Goal: Task Accomplishment & Management: Manage account settings

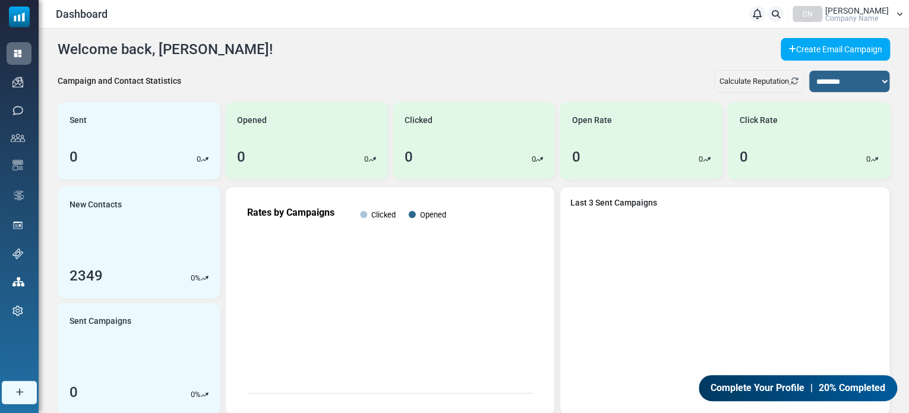
click at [895, 20] on div "CN Nihan Arat Company Name" at bounding box center [847, 14] width 110 height 16
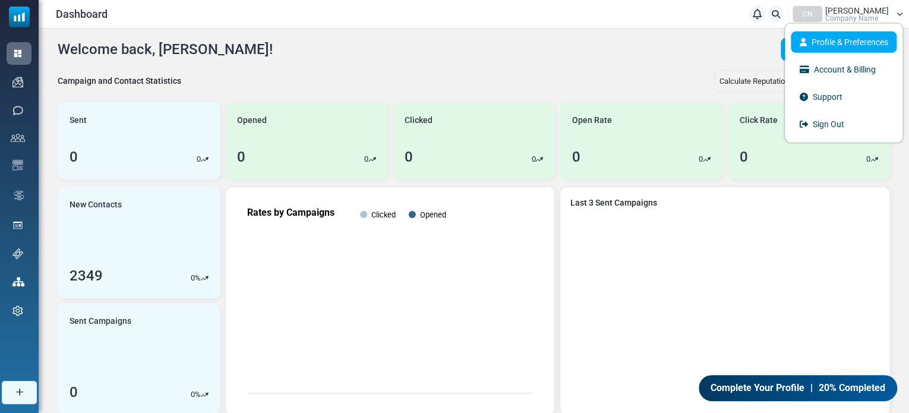
click at [858, 42] on link "Profile & Preferences" at bounding box center [844, 41] width 106 height 21
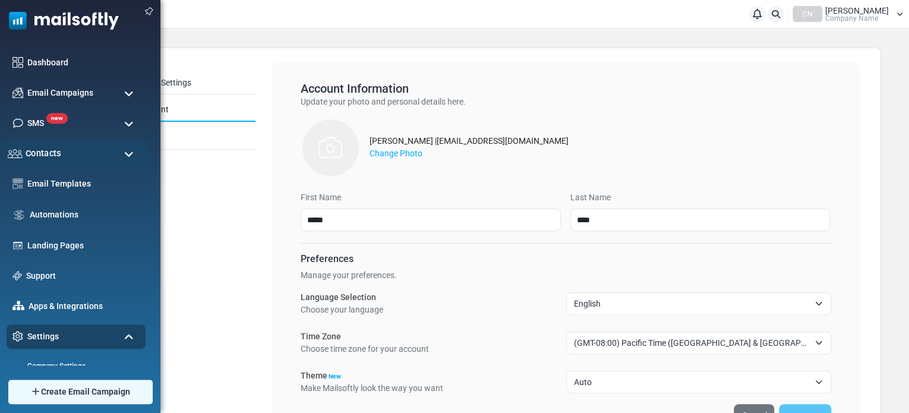
click at [45, 148] on span "Contacts" at bounding box center [44, 153] width 36 height 13
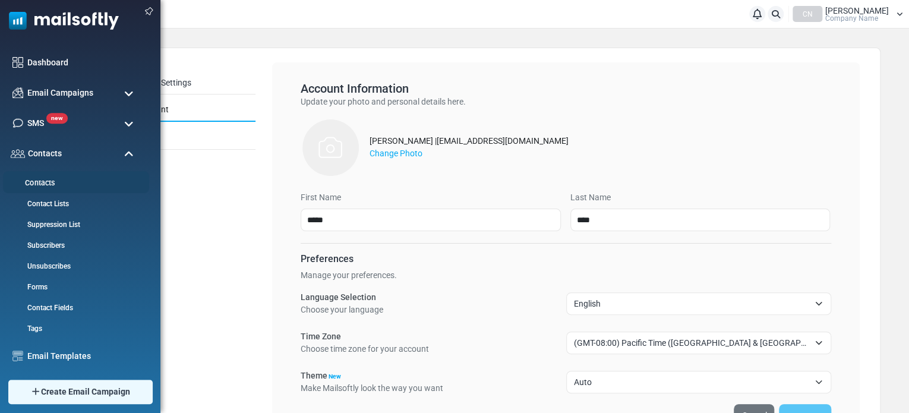
click at [47, 187] on link "Contacts" at bounding box center [74, 183] width 143 height 11
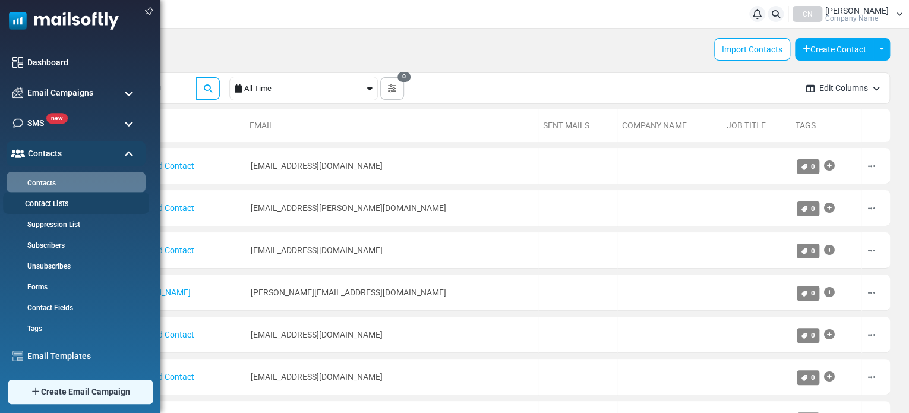
click at [29, 202] on link "Contact Lists" at bounding box center [74, 203] width 143 height 11
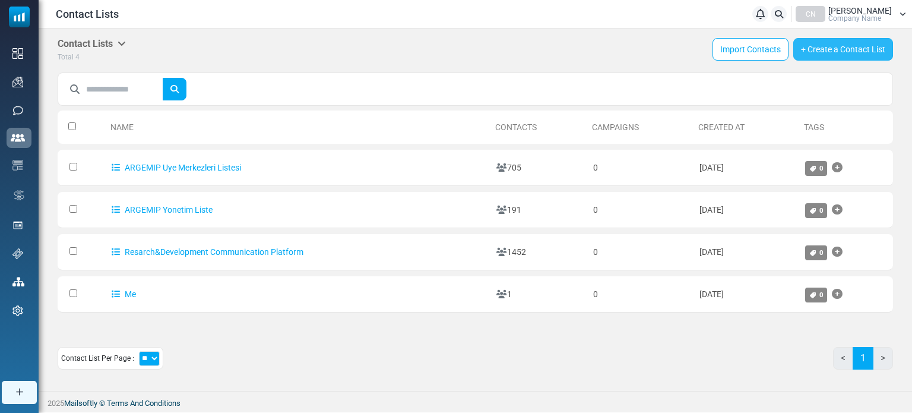
click at [805, 53] on link "+ Create a Contact List" at bounding box center [844, 49] width 100 height 23
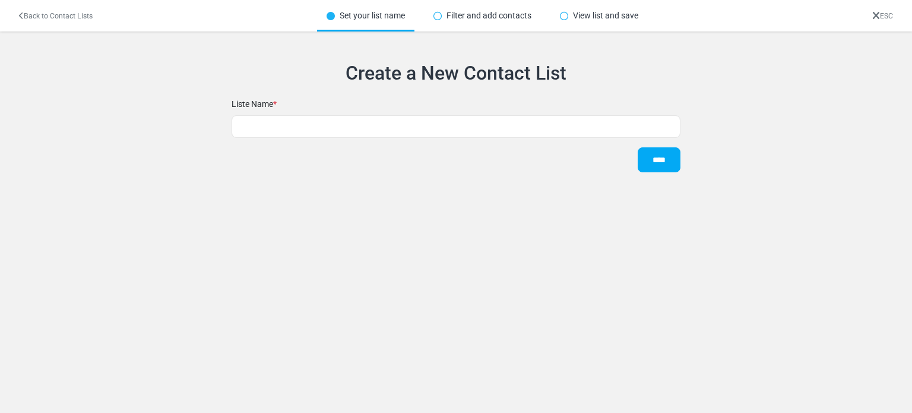
click at [288, 111] on form "Liste Name * ****" at bounding box center [456, 137] width 449 height 89
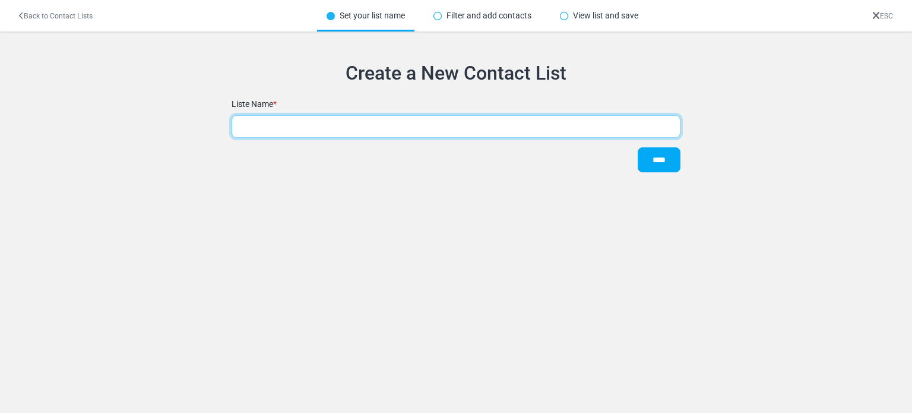
click at [297, 130] on input "text" at bounding box center [456, 126] width 449 height 23
type input "**********"
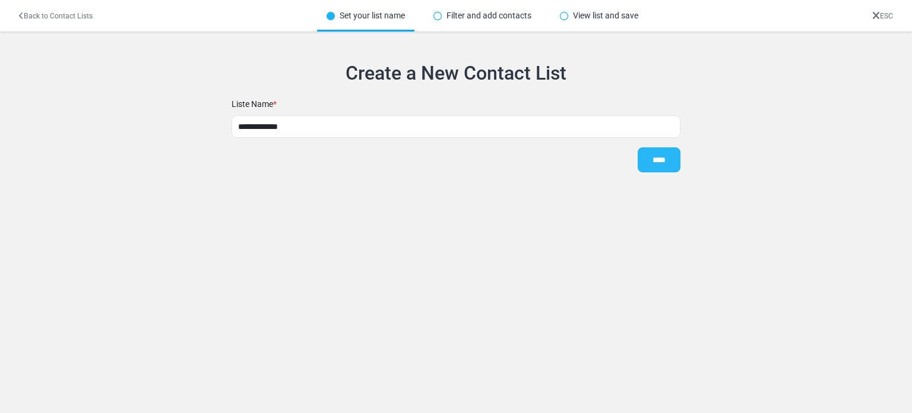
click at [669, 155] on input "****" at bounding box center [659, 159] width 43 height 25
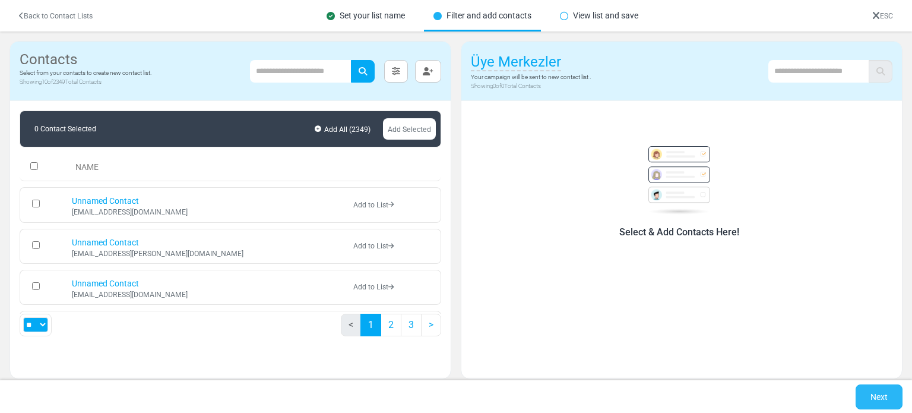
click at [889, 391] on link "Next" at bounding box center [879, 396] width 47 height 25
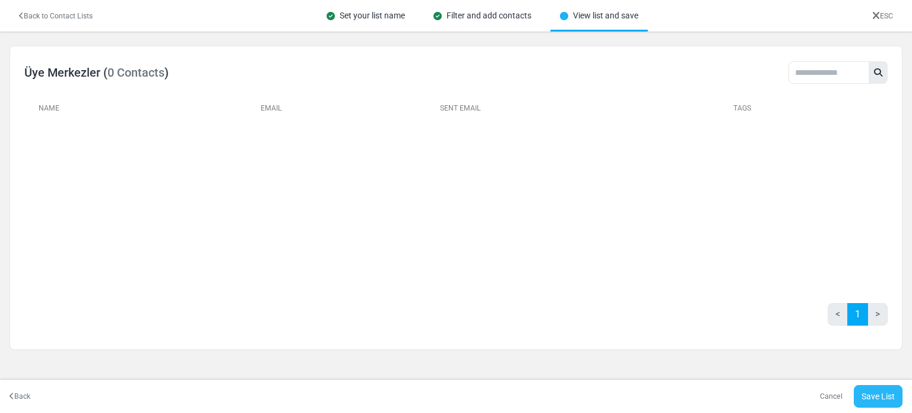
click at [886, 387] on link "Save List" at bounding box center [878, 396] width 49 height 23
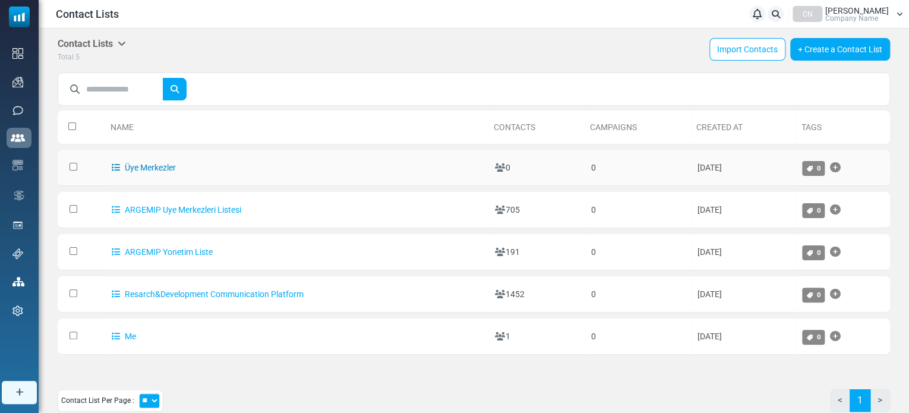
click at [160, 166] on link "Üye Merkezler" at bounding box center [144, 168] width 64 height 10
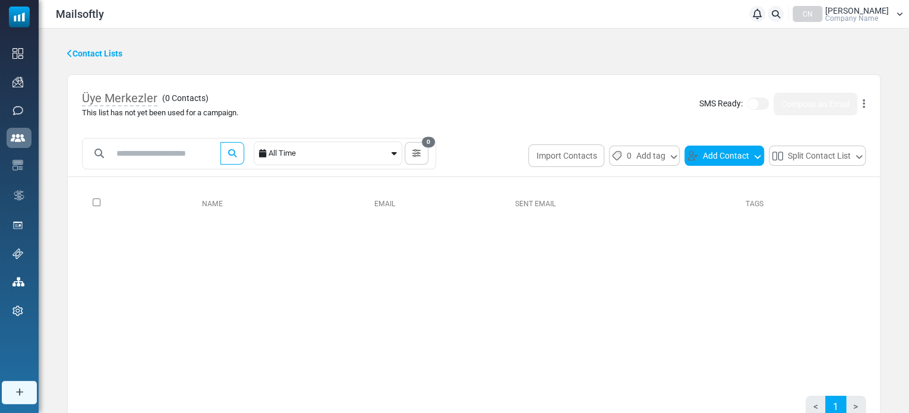
click at [746, 157] on button "Add Contact" at bounding box center [724, 156] width 80 height 20
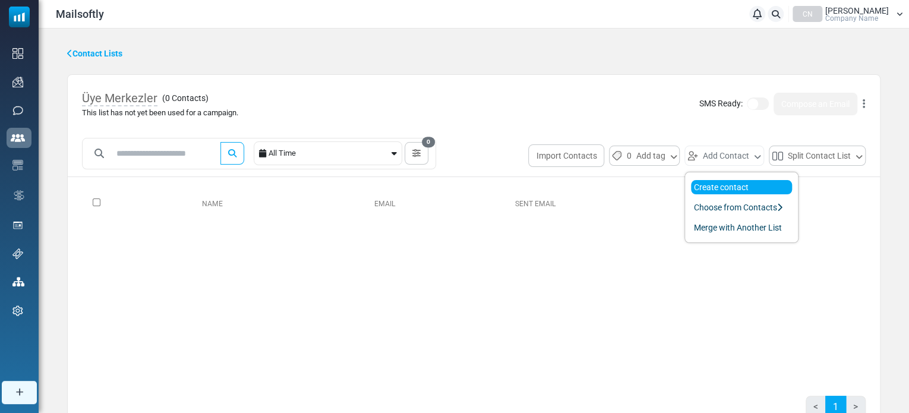
click at [732, 185] on link "Create contact" at bounding box center [741, 187] width 101 height 14
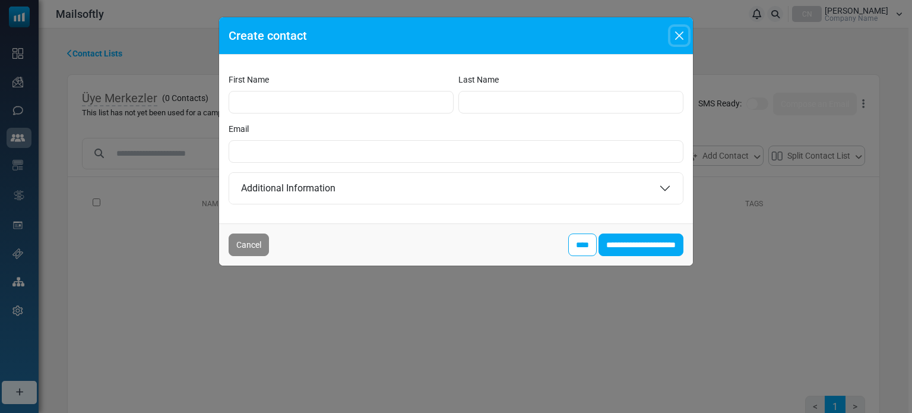
click at [672, 36] on button "Close" at bounding box center [680, 36] width 18 height 18
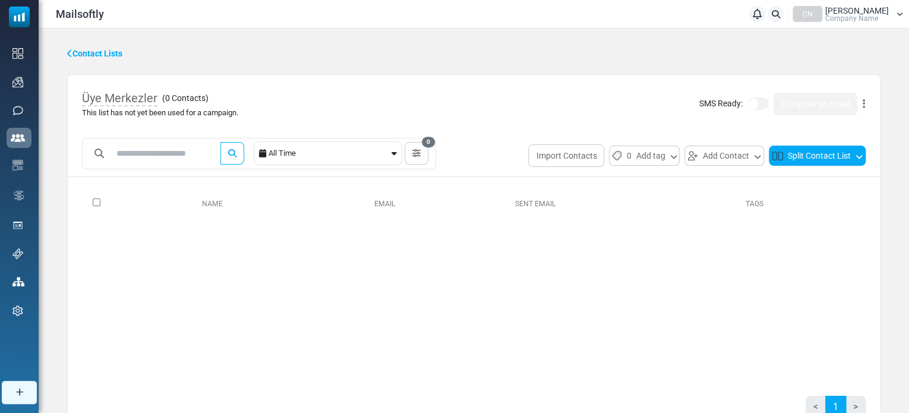
click at [796, 159] on button "Split Contact List" at bounding box center [817, 156] width 97 height 20
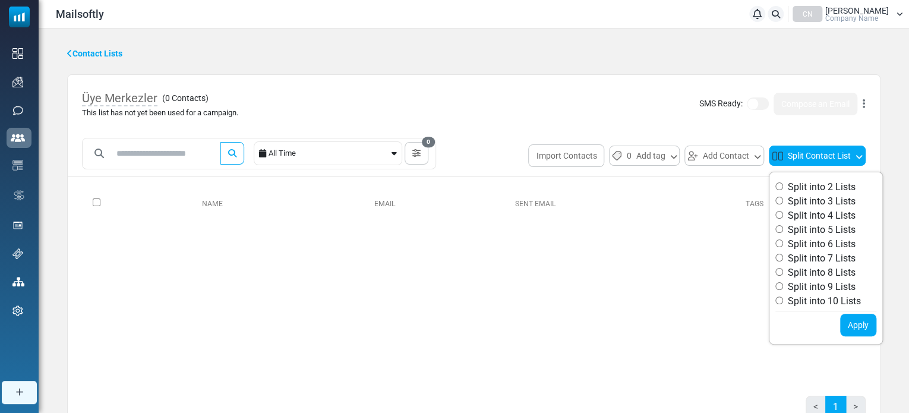
click at [796, 159] on button "Split Contact List" at bounding box center [817, 156] width 97 height 20
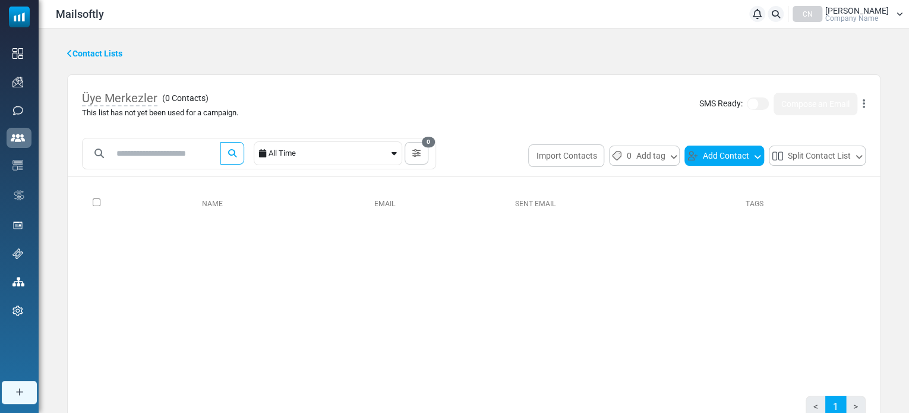
click at [743, 151] on button "Add Contact" at bounding box center [724, 156] width 80 height 20
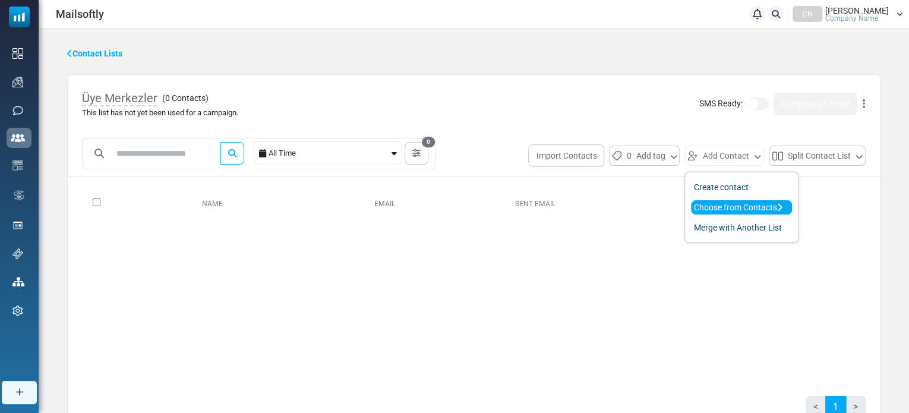
click at [748, 204] on link "Choose from Contacts" at bounding box center [741, 207] width 101 height 14
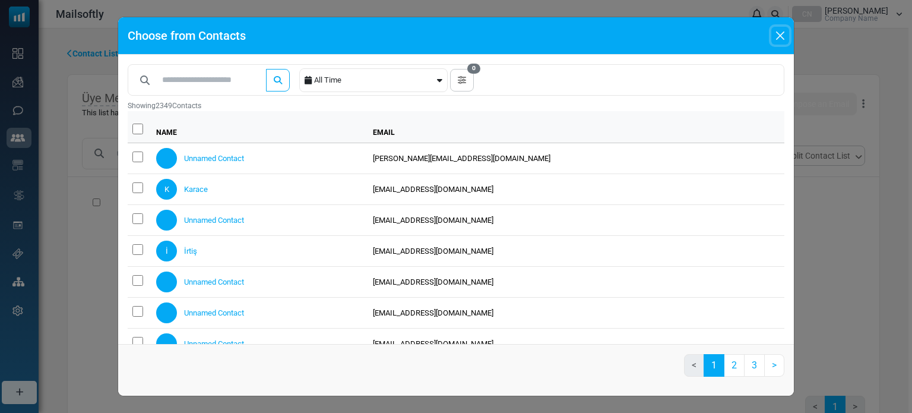
click at [779, 30] on button "Close" at bounding box center [781, 36] width 18 height 18
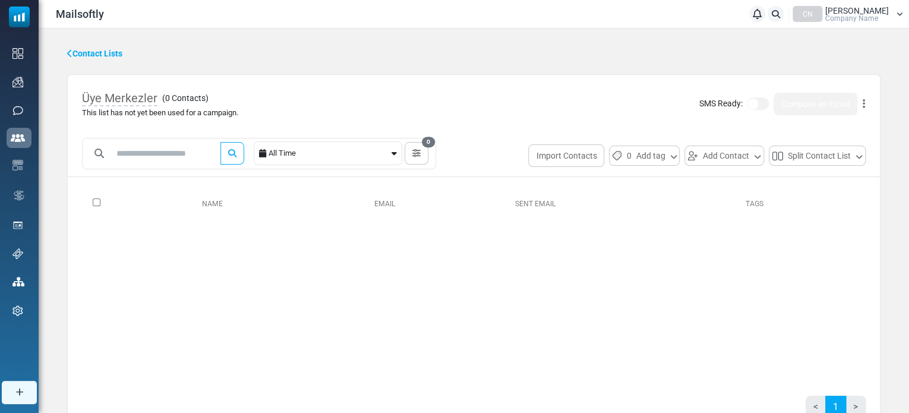
click at [96, 51] on link "Contact Lists" at bounding box center [94, 54] width 55 height 12
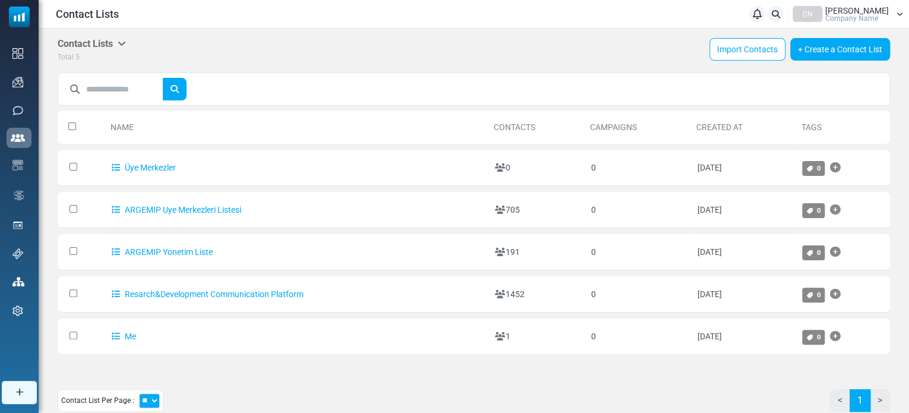
click at [816, 46] on link "+ Create a Contact List" at bounding box center [840, 49] width 100 height 23
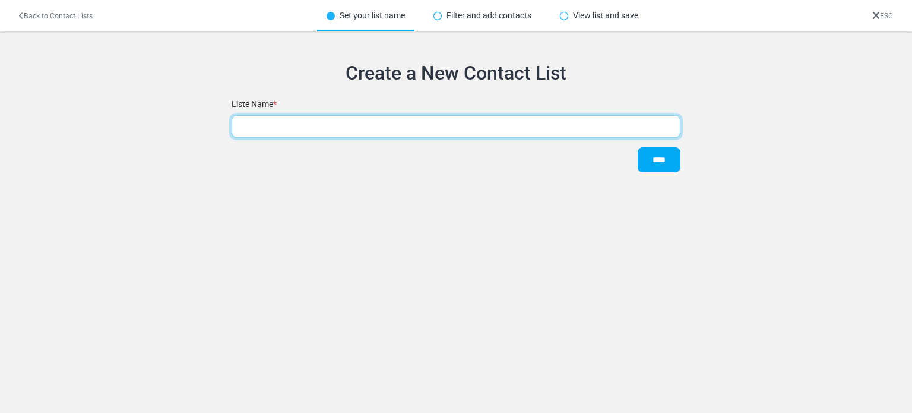
click at [381, 125] on input "text" at bounding box center [456, 126] width 449 height 23
type input "**********"
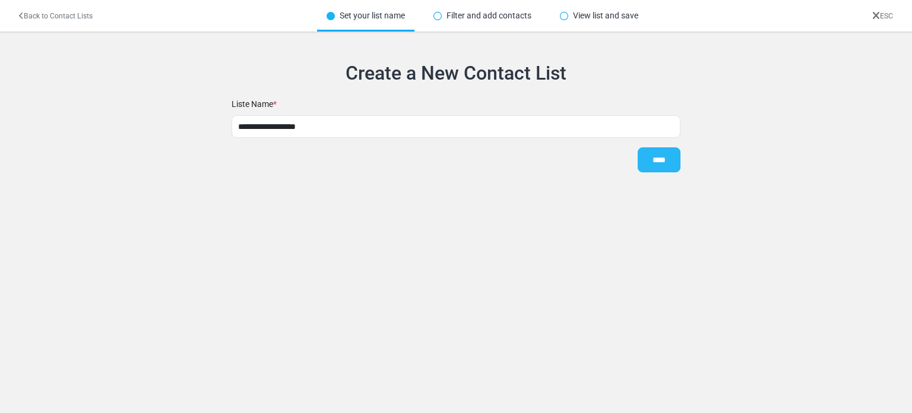
click at [653, 169] on input "****" at bounding box center [659, 159] width 43 height 25
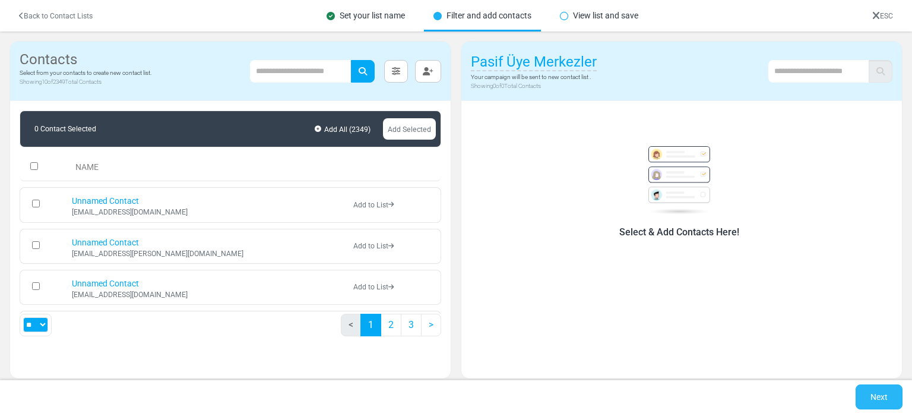
click at [881, 397] on link "Next" at bounding box center [879, 396] width 47 height 25
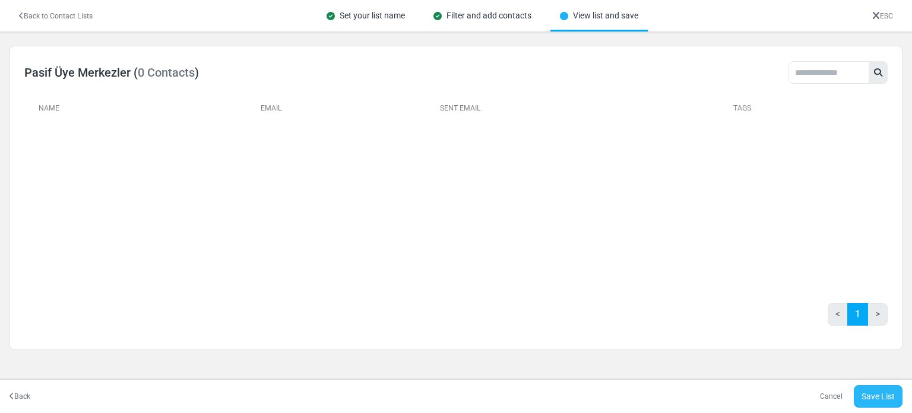
click at [890, 402] on link "Save List" at bounding box center [878, 396] width 49 height 23
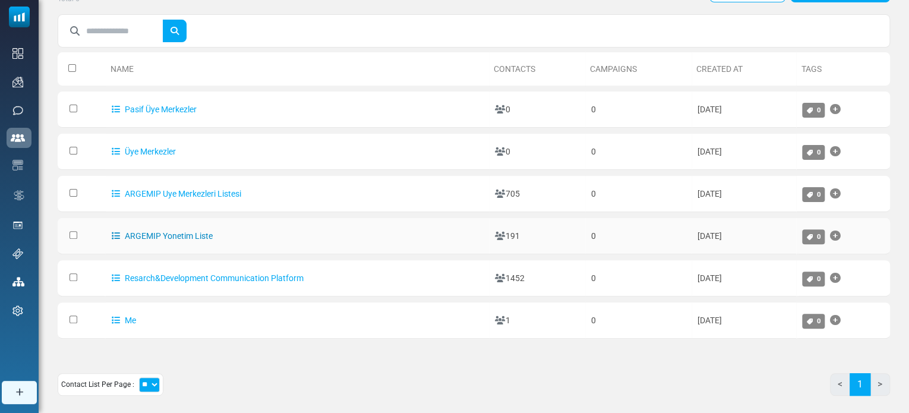
scroll to position [59, 0]
drag, startPoint x: 187, startPoint y: 235, endPoint x: 347, endPoint y: 26, distance: 263.0
click at [347, 26] on div at bounding box center [474, 30] width 832 height 33
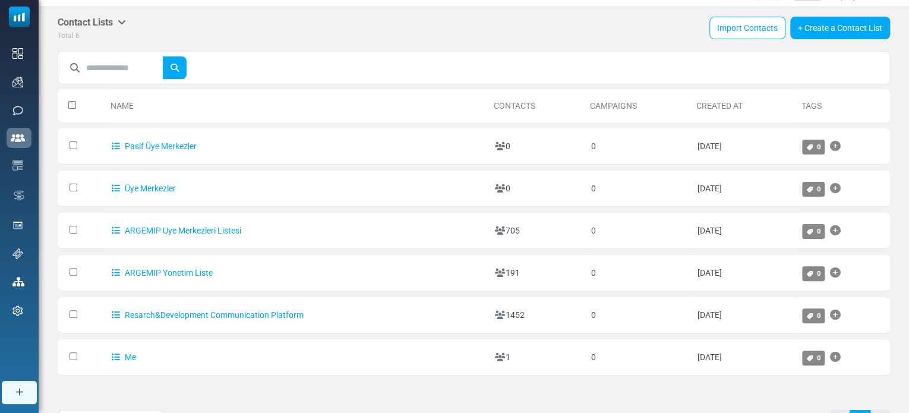
scroll to position [0, 0]
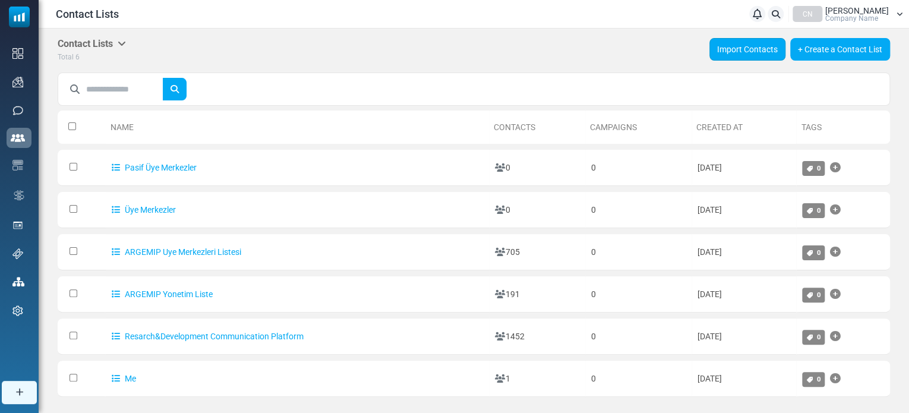
click at [737, 42] on link "Import Contacts" at bounding box center [747, 49] width 76 height 23
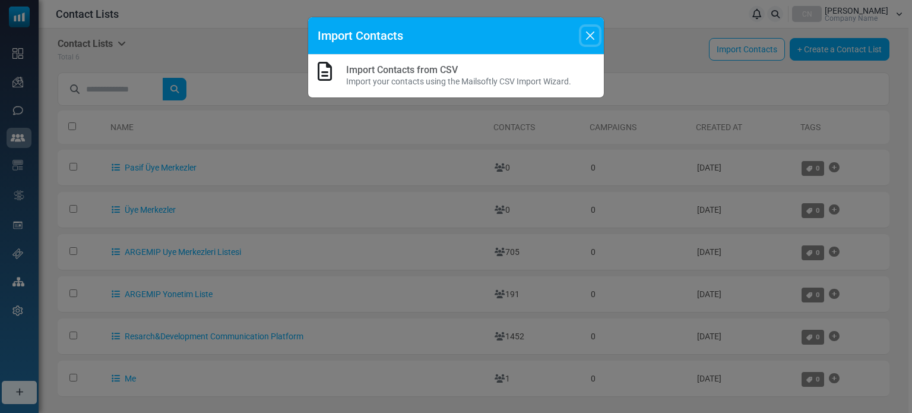
click at [587, 30] on button "Close" at bounding box center [591, 36] width 18 height 18
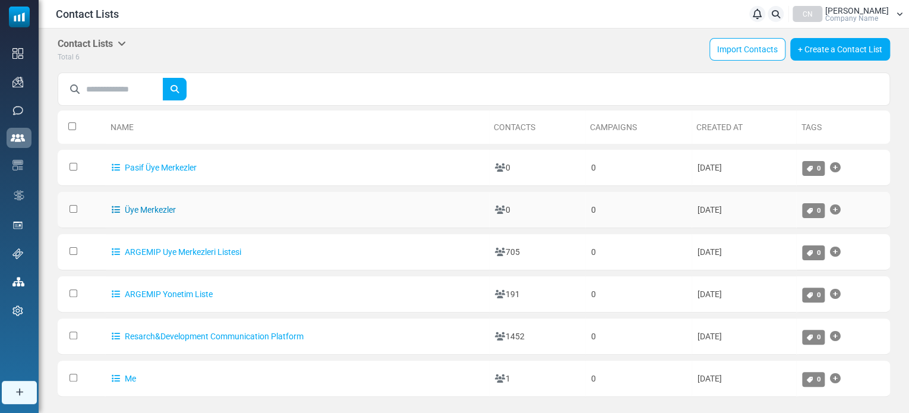
click at [163, 209] on link "Üye Merkezler" at bounding box center [144, 210] width 64 height 10
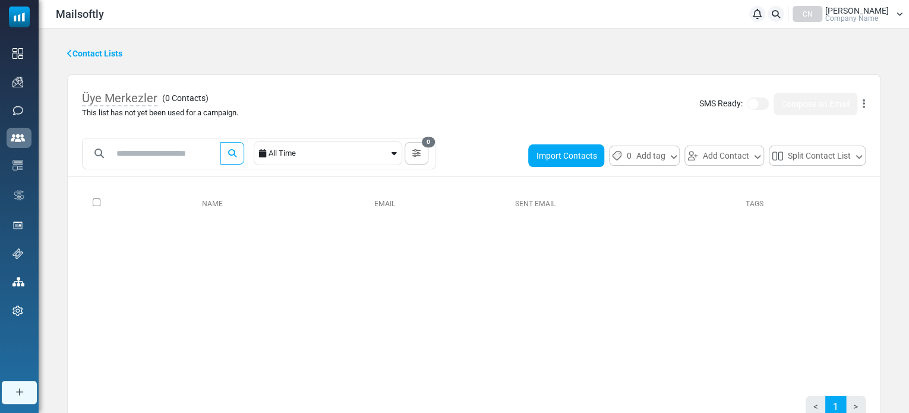
click at [570, 158] on button "Import Contacts" at bounding box center [566, 155] width 76 height 23
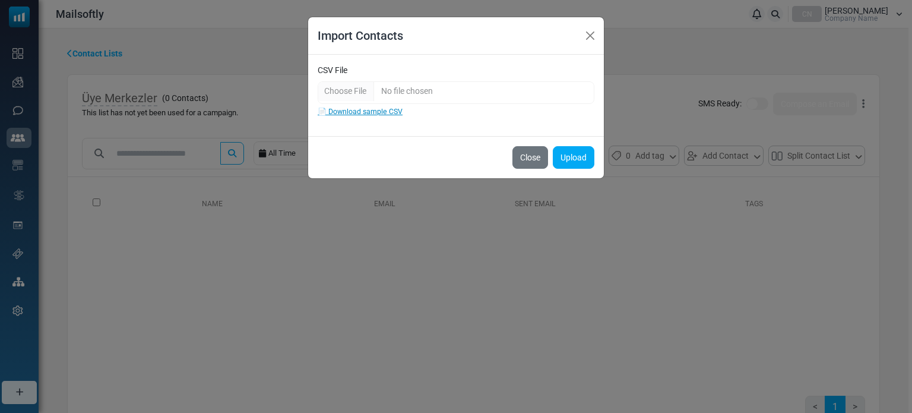
click at [390, 111] on link "📄 Download sample CSV" at bounding box center [360, 112] width 85 height 8
click at [394, 94] on input "CSV File" at bounding box center [456, 92] width 277 height 23
click at [594, 36] on button "Close" at bounding box center [591, 36] width 18 height 18
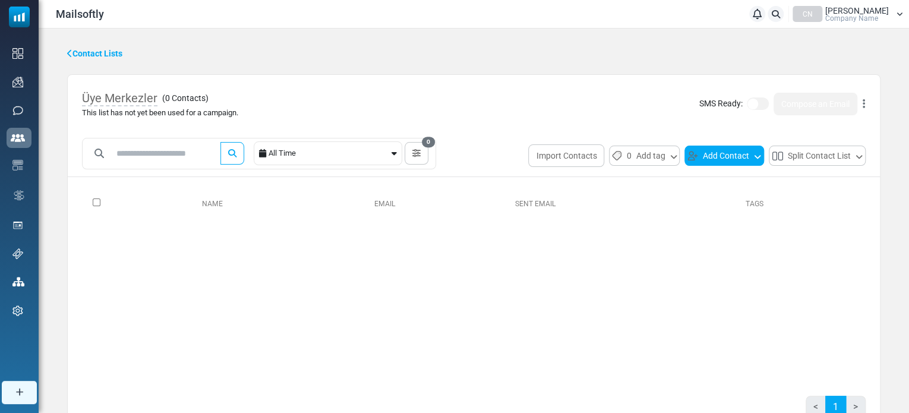
click at [732, 156] on button "Add Contact" at bounding box center [724, 156] width 80 height 20
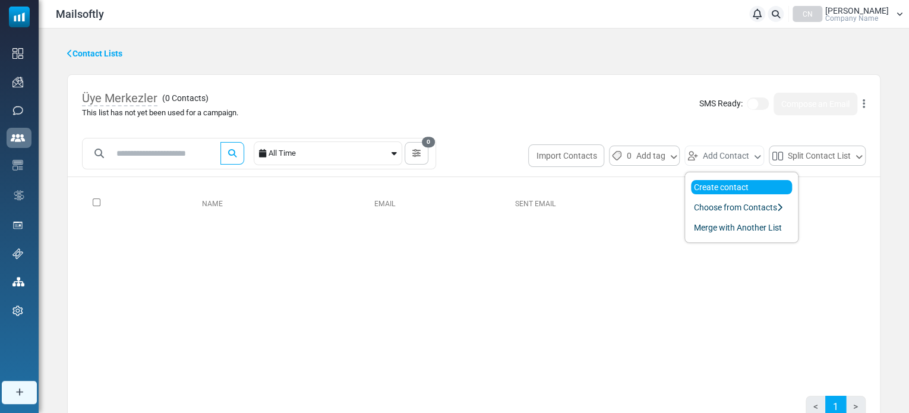
click at [727, 184] on link "Create contact" at bounding box center [741, 187] width 101 height 14
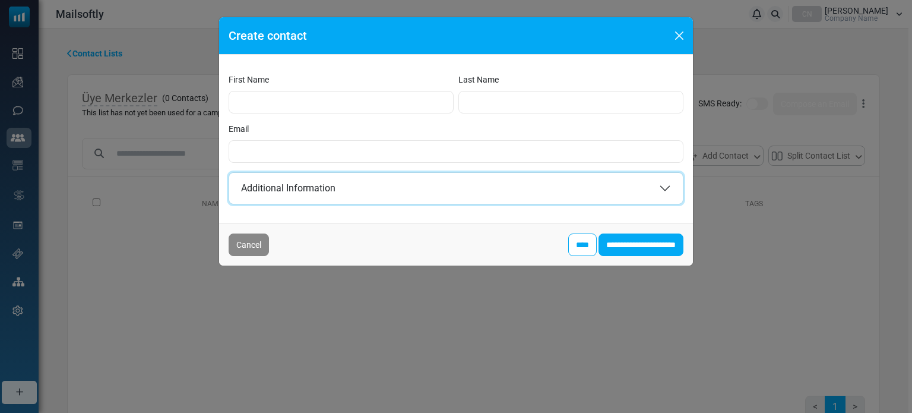
click at [397, 202] on button "Additional Information" at bounding box center [456, 188] width 454 height 31
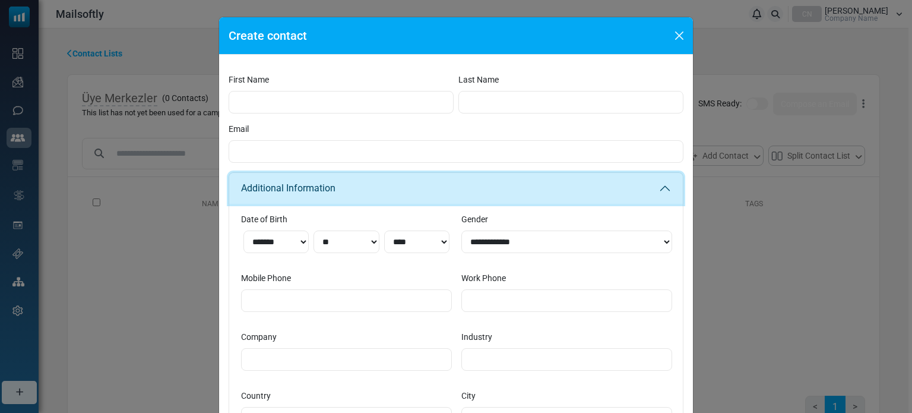
click at [405, 185] on button "Additional Information" at bounding box center [456, 188] width 454 height 31
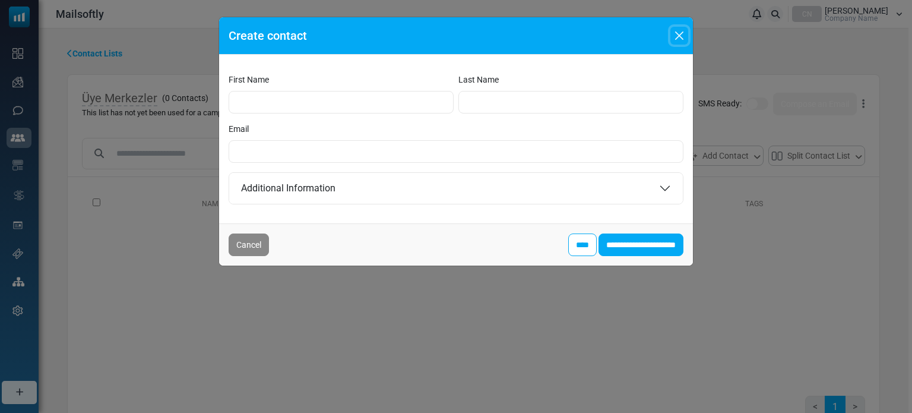
click at [677, 31] on button "Close" at bounding box center [680, 36] width 18 height 18
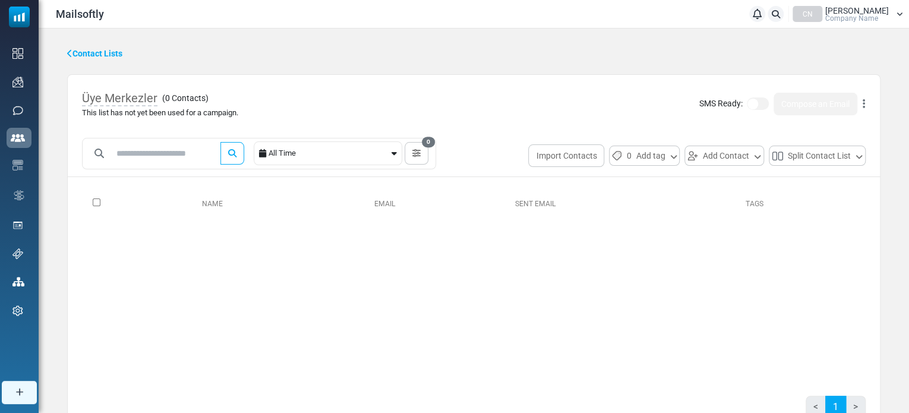
click at [864, 104] on icon at bounding box center [864, 104] width 2 height 1
click at [421, 150] on icon "button" at bounding box center [416, 153] width 8 height 8
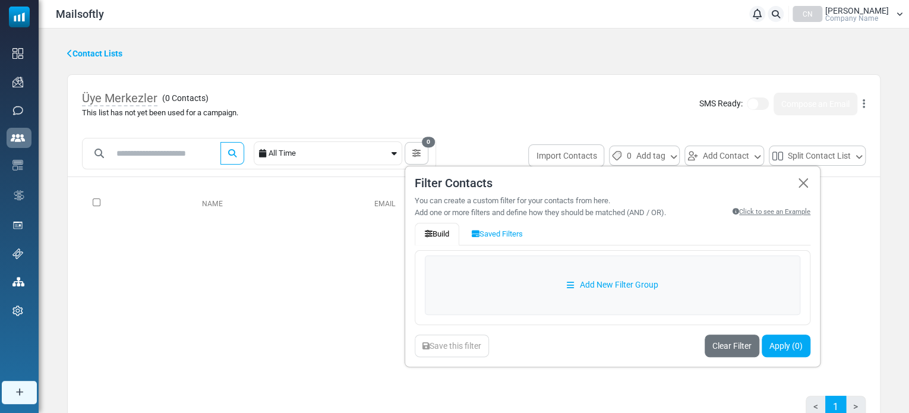
click at [475, 113] on div "Üye Merkezler ( 0 Contacts ) This list has not yet been used for a campaign. SM…" at bounding box center [474, 104] width 812 height 58
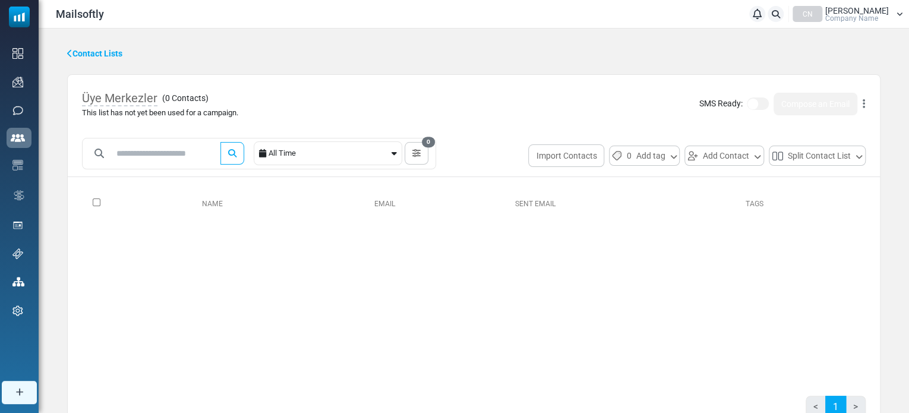
click at [175, 207] on th at bounding box center [135, 203] width 106 height 33
click at [571, 164] on button "Import Contacts" at bounding box center [566, 155] width 76 height 23
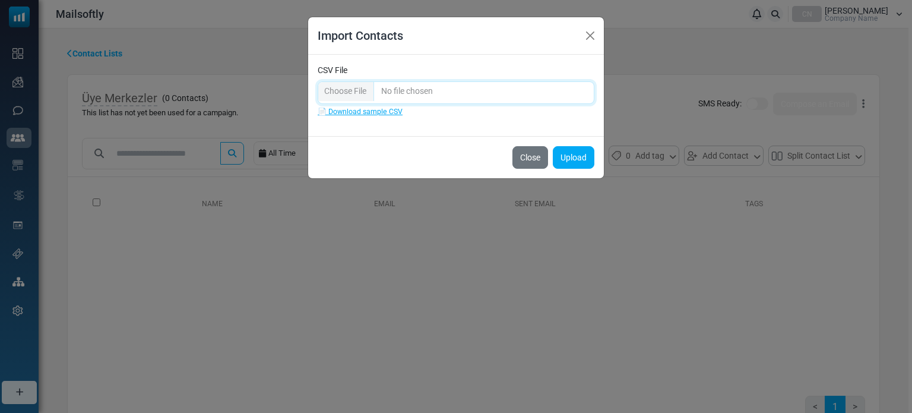
click at [350, 92] on input "CSV File" at bounding box center [456, 92] width 277 height 23
click at [590, 33] on button "Close" at bounding box center [591, 36] width 18 height 18
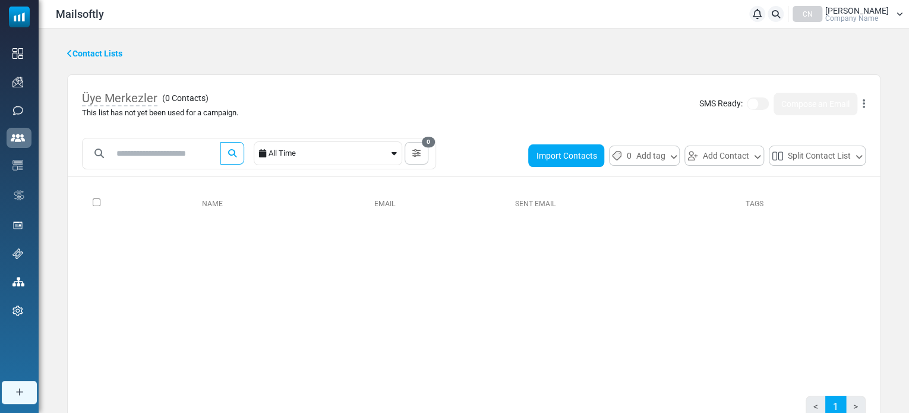
click at [579, 152] on button "Import Contacts" at bounding box center [566, 155] width 76 height 23
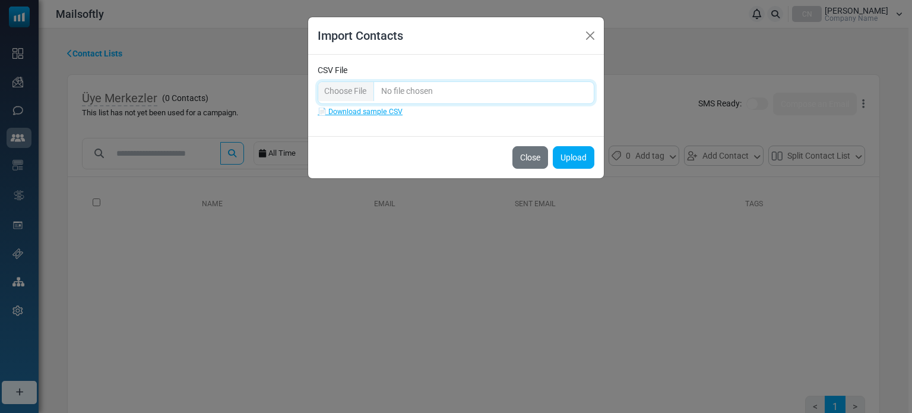
click at [335, 90] on input "CSV File" at bounding box center [456, 92] width 277 height 23
click at [587, 27] on button "Close" at bounding box center [591, 36] width 18 height 18
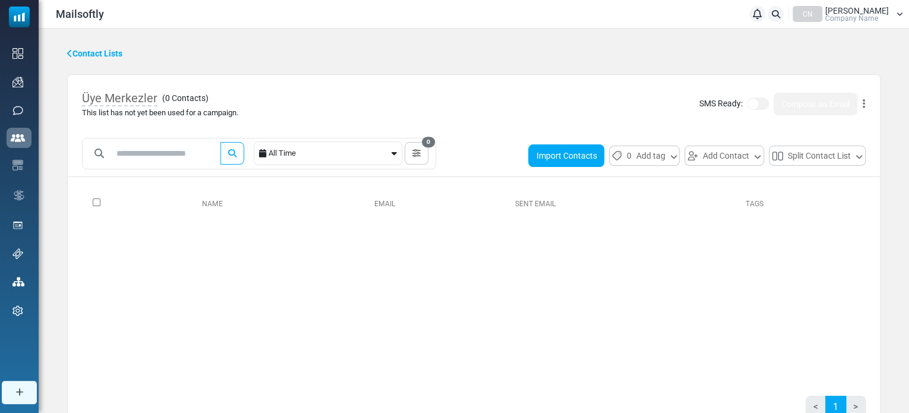
click at [561, 159] on button "Import Contacts" at bounding box center [566, 155] width 76 height 23
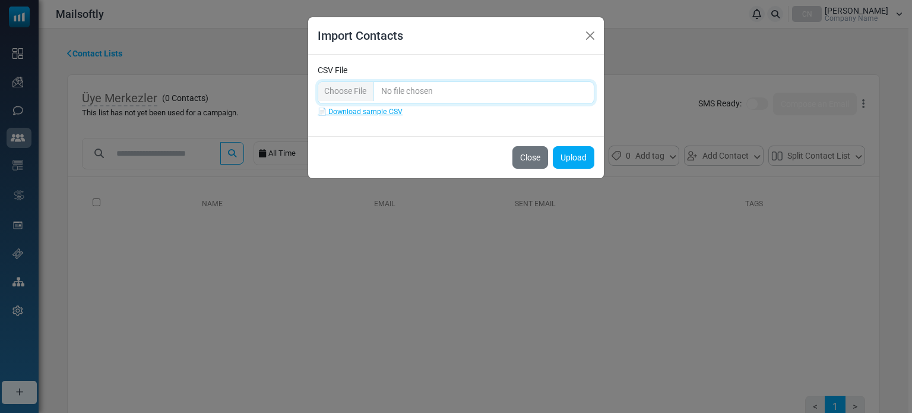
click at [345, 83] on input "CSV File" at bounding box center [456, 92] width 277 height 23
click at [568, 156] on button "Upload" at bounding box center [574, 157] width 42 height 23
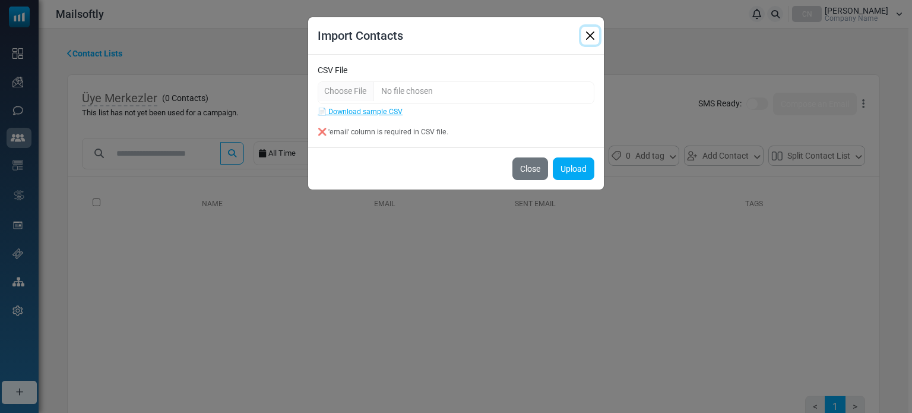
click at [589, 39] on button "Close" at bounding box center [591, 36] width 18 height 18
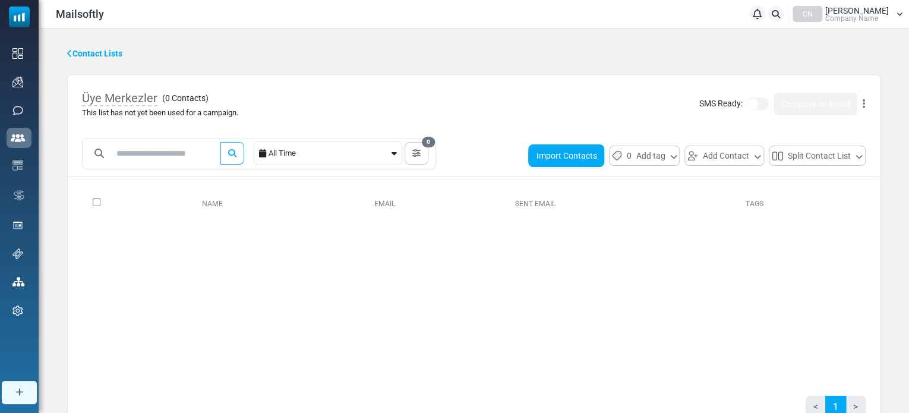
click at [585, 154] on button "Import Contacts" at bounding box center [566, 155] width 76 height 23
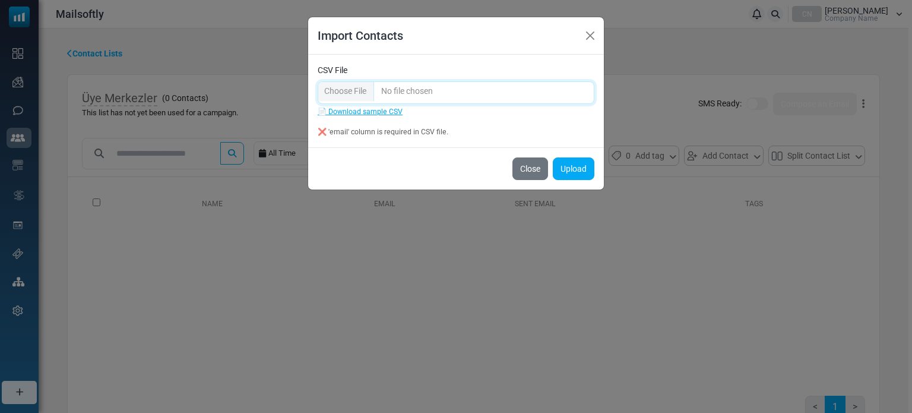
click at [346, 92] on input "CSV File" at bounding box center [456, 92] width 277 height 23
type input "**********"
click at [573, 173] on button "Upload" at bounding box center [574, 168] width 42 height 23
click at [573, 161] on button "Upload" at bounding box center [574, 168] width 42 height 23
click at [575, 170] on button "Upload" at bounding box center [574, 168] width 42 height 23
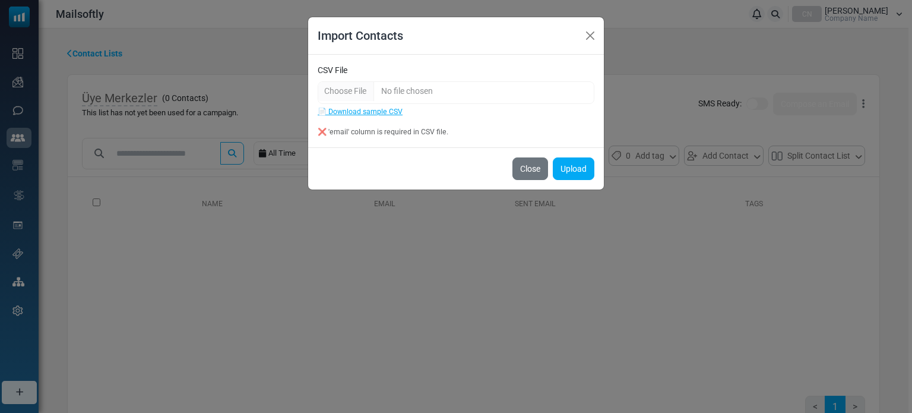
click at [389, 127] on div "❌ 'email' column is required in CSV file." at bounding box center [456, 132] width 277 height 11
click at [352, 91] on input "CSV File" at bounding box center [456, 92] width 277 height 23
click at [585, 40] on button "Close" at bounding box center [591, 36] width 18 height 18
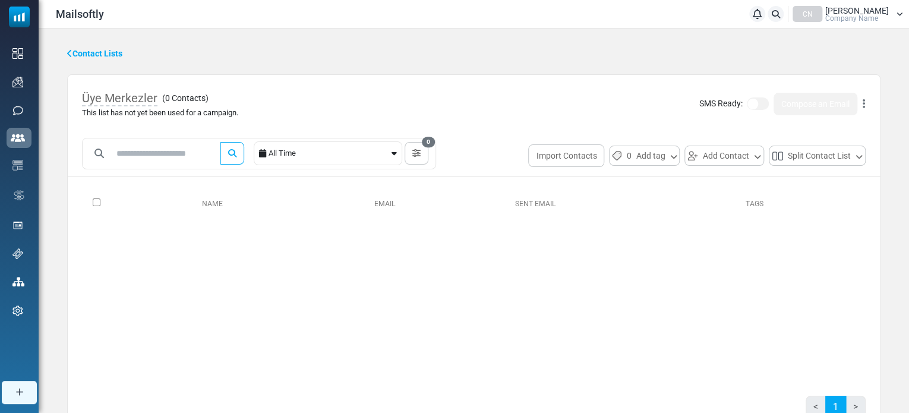
click at [864, 109] on button at bounding box center [864, 103] width 4 height 15
click at [735, 160] on button "Add Contact" at bounding box center [724, 156] width 80 height 20
click at [737, 210] on link "Choose from Contacts" at bounding box center [741, 207] width 101 height 14
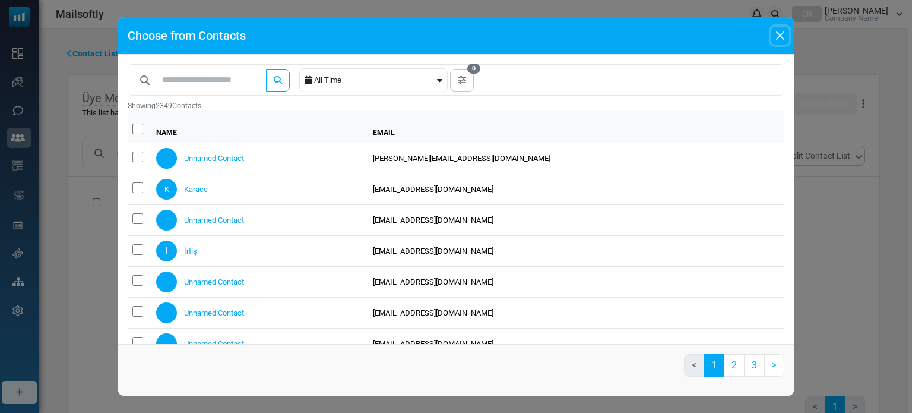
click at [777, 31] on button "Close" at bounding box center [781, 36] width 18 height 18
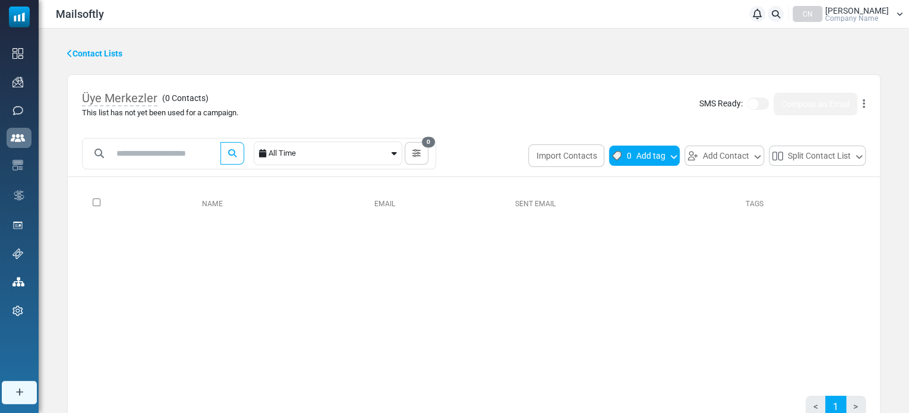
click at [658, 151] on button "0 Add tag" at bounding box center [644, 156] width 71 height 20
click at [599, 152] on button "Import Contacts" at bounding box center [566, 155] width 76 height 23
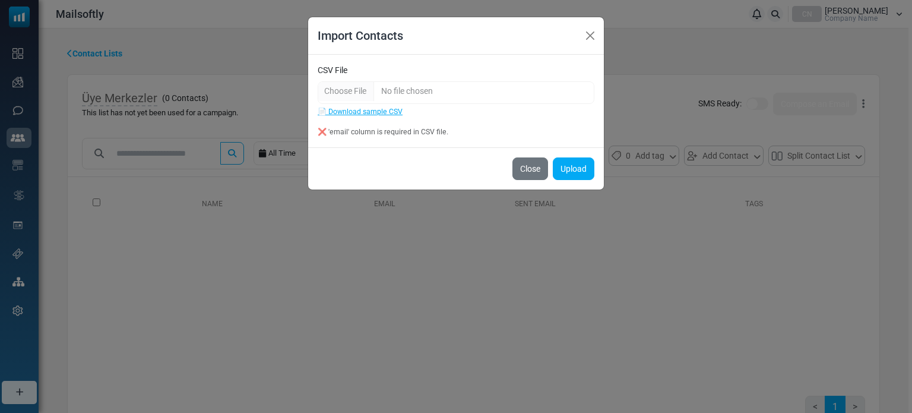
click at [358, 128] on div "❌ 'email' column is required in CSV file." at bounding box center [456, 132] width 277 height 11
click at [344, 90] on input "CSV File" at bounding box center [456, 92] width 277 height 23
type input "**********"
click at [582, 166] on button "Upload" at bounding box center [574, 168] width 42 height 23
click at [570, 169] on button "Upload" at bounding box center [574, 168] width 42 height 23
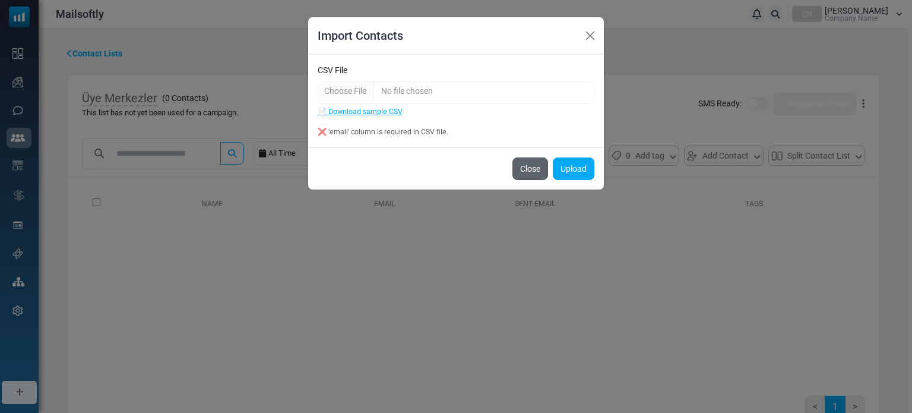
click at [536, 166] on button "Close" at bounding box center [531, 168] width 36 height 23
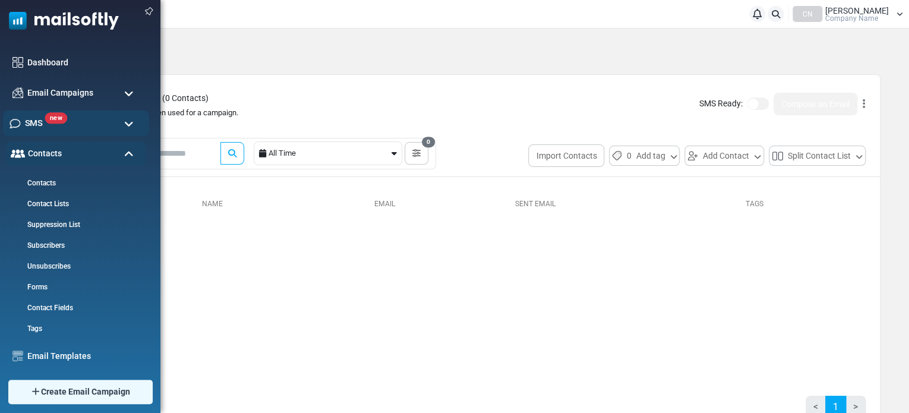
click at [58, 118] on span "new" at bounding box center [56, 117] width 23 height 11
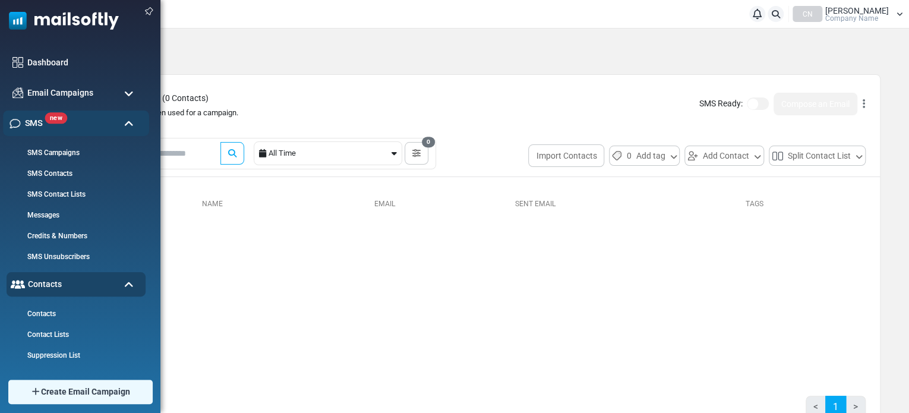
click at [58, 118] on span "new" at bounding box center [56, 117] width 23 height 11
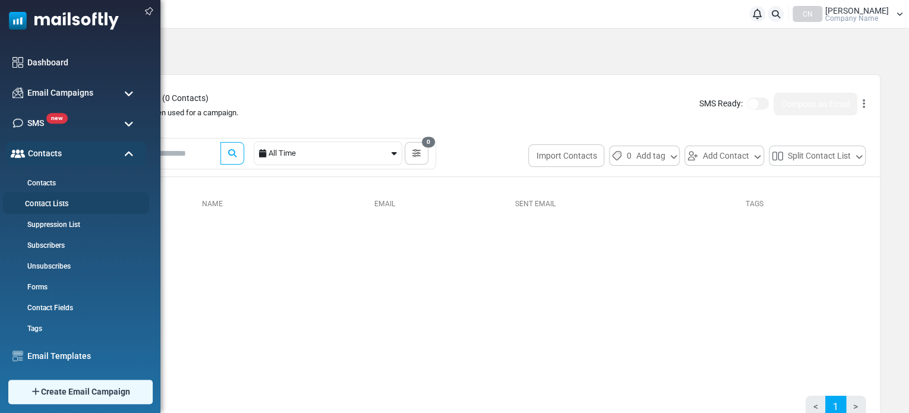
click at [70, 210] on li "Contact Lists" at bounding box center [76, 203] width 146 height 22
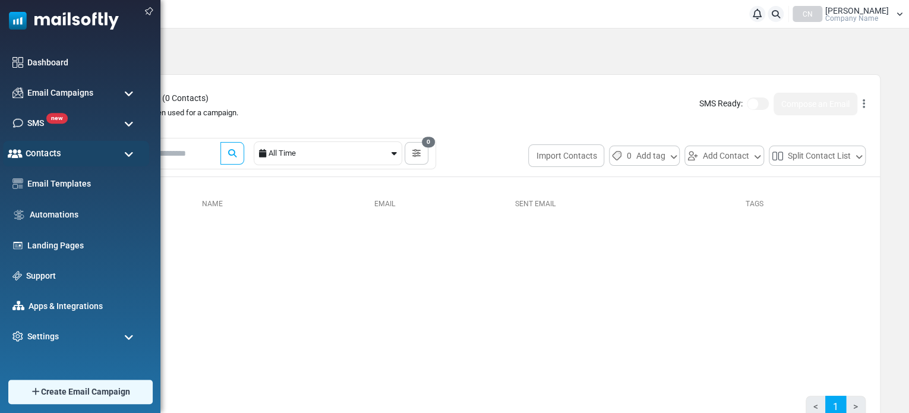
click at [63, 163] on div "Contacts" at bounding box center [76, 154] width 146 height 26
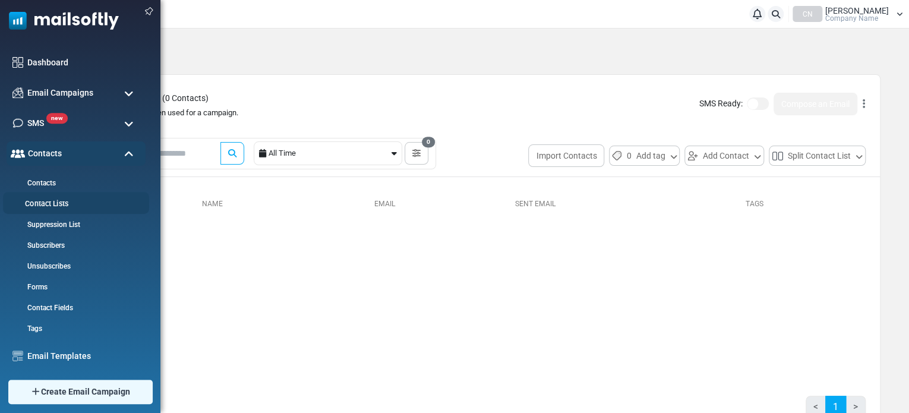
click at [65, 197] on li "Contact Lists" at bounding box center [76, 203] width 146 height 22
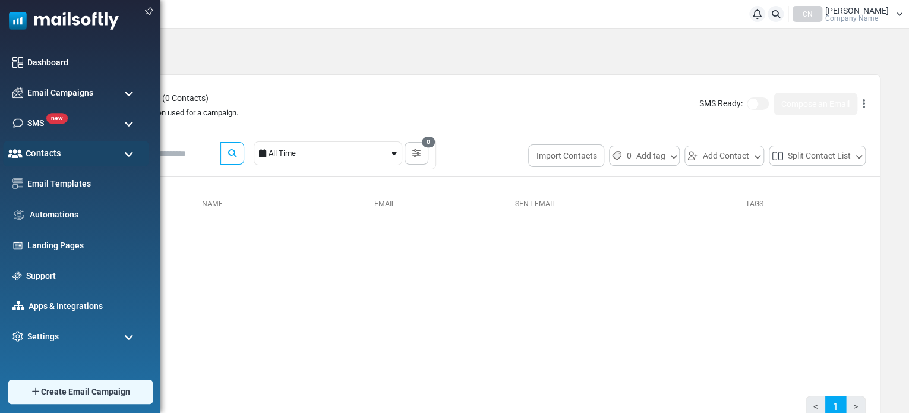
click at [52, 156] on span "Contacts" at bounding box center [44, 153] width 36 height 13
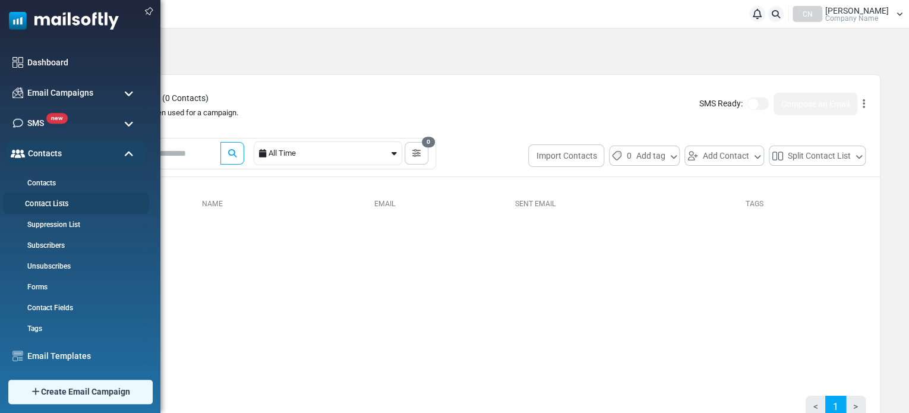
click at [51, 205] on link "Contact Lists" at bounding box center [74, 203] width 143 height 11
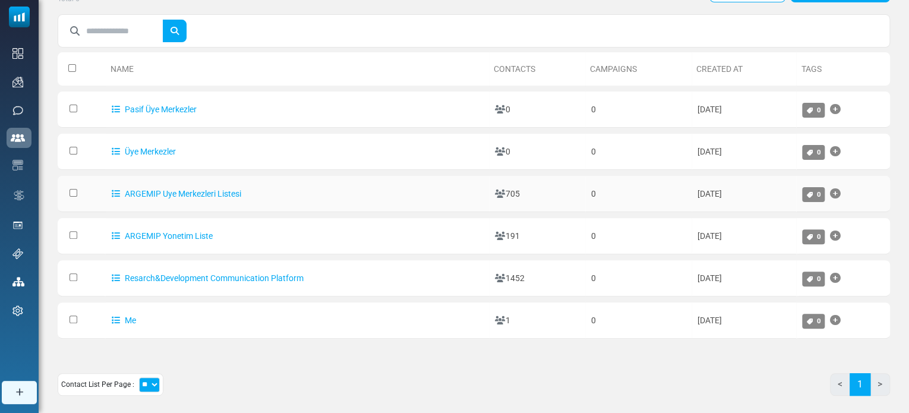
scroll to position [59, 0]
